Goal: Transaction & Acquisition: Purchase product/service

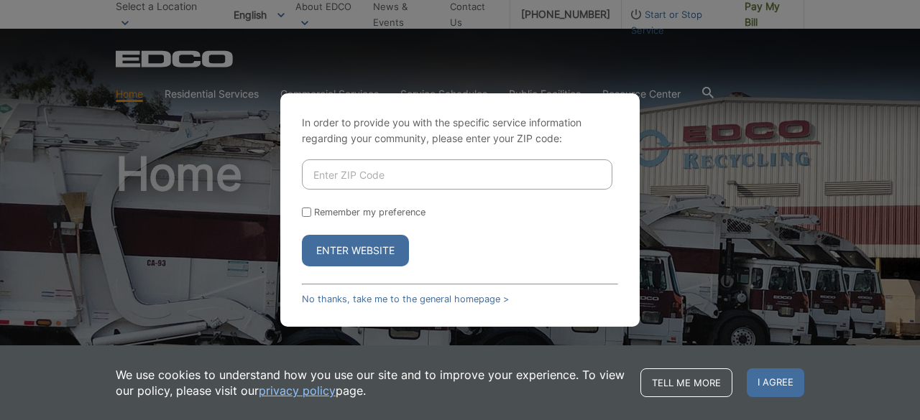
click at [380, 176] on input "Enter ZIP Code" at bounding box center [457, 175] width 310 height 30
type input "92118"
click at [302, 235] on button "Enter Website" at bounding box center [355, 251] width 107 height 32
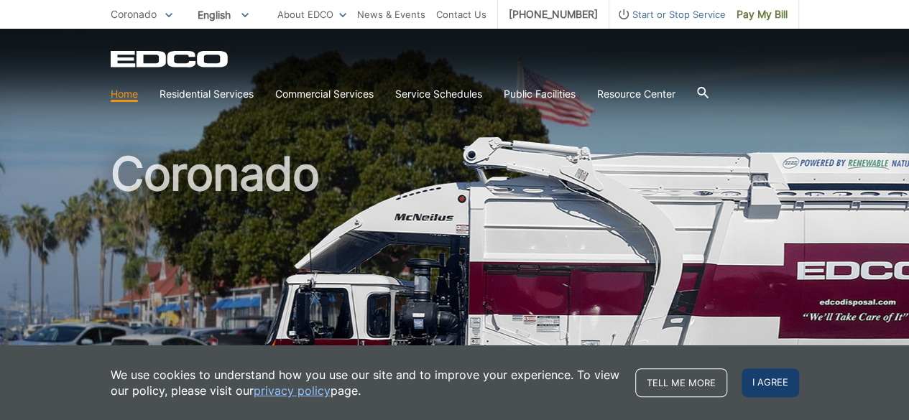
click at [770, 374] on span "I agree" at bounding box center [770, 383] width 57 height 29
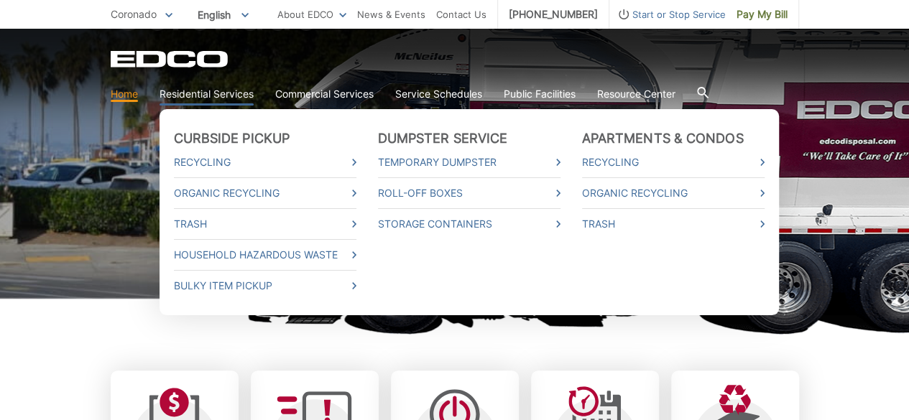
scroll to position [167, 0]
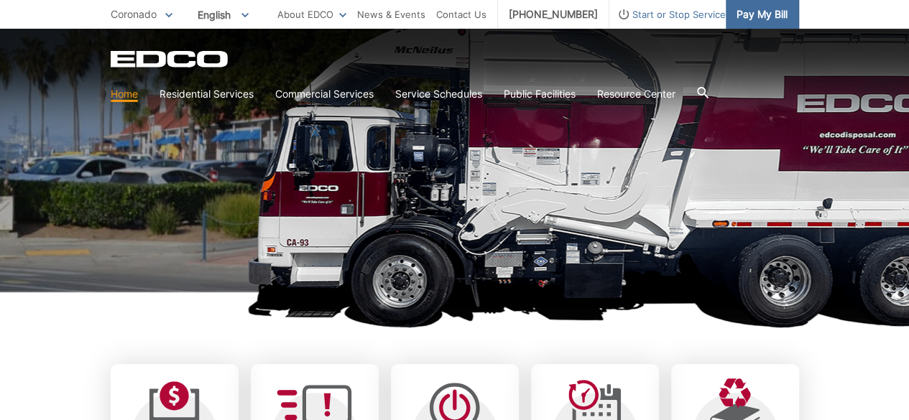
click at [759, 10] on span "Pay My Bill" at bounding box center [762, 14] width 51 height 16
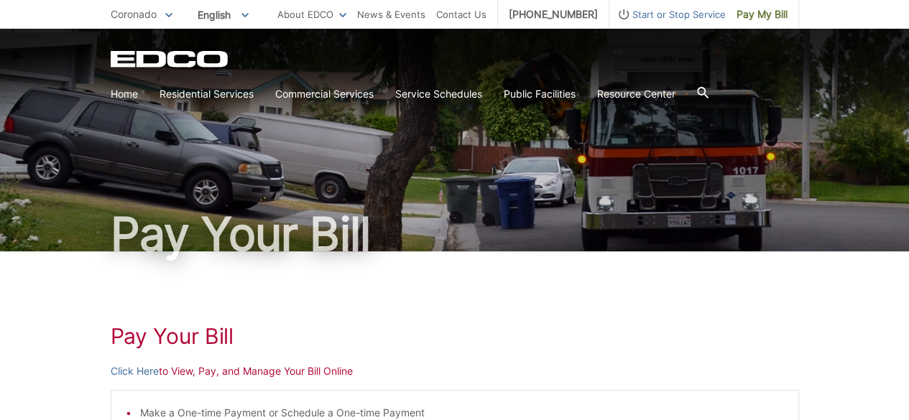
scroll to position [167, 0]
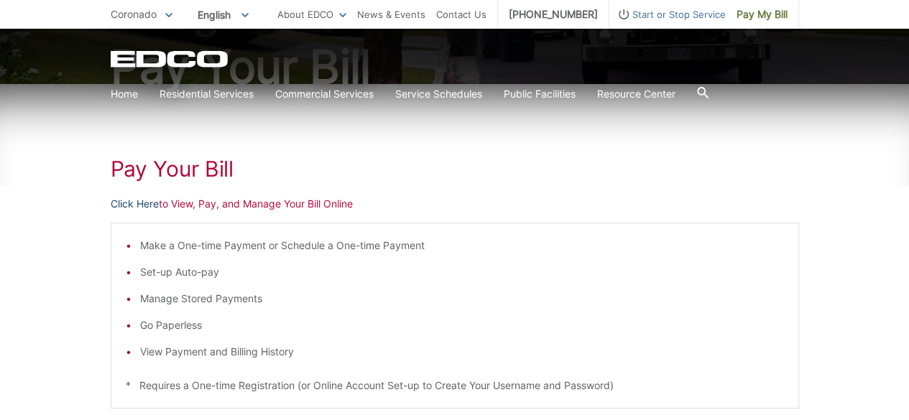
click at [131, 202] on link "Click Here" at bounding box center [135, 204] width 48 height 16
click at [76, 282] on div "Pay Your [PERSON_NAME] Here to View, Pay, and Manage Your Bill Online Make a On…" at bounding box center [454, 373] width 909 height 579
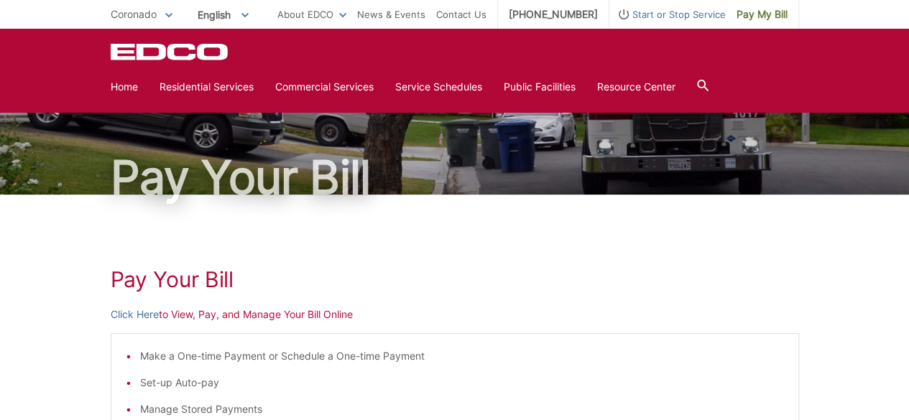
scroll to position [0, 0]
